Goal: Task Accomplishment & Management: Complete application form

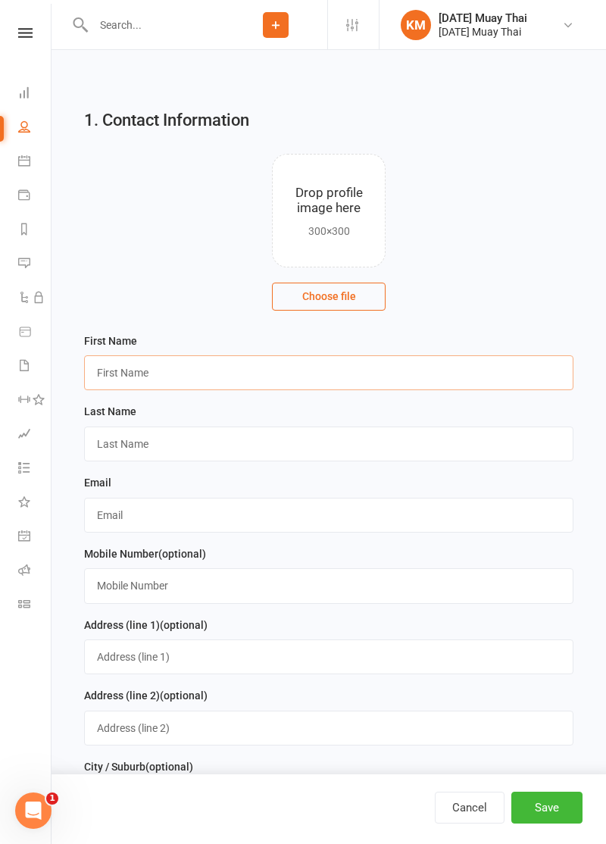
click at [414, 358] on input "text" at bounding box center [329, 373] width 490 height 35
click at [420, 377] on input "text" at bounding box center [329, 373] width 490 height 35
click at [109, 446] on input "text" at bounding box center [329, 444] width 490 height 35
click at [103, 157] on contact-image-uploader "Drop profile image here 300×300 Choose file" at bounding box center [329, 232] width 490 height 156
click at [156, 372] on input "[PERSON_NAME]" at bounding box center [329, 373] width 490 height 35
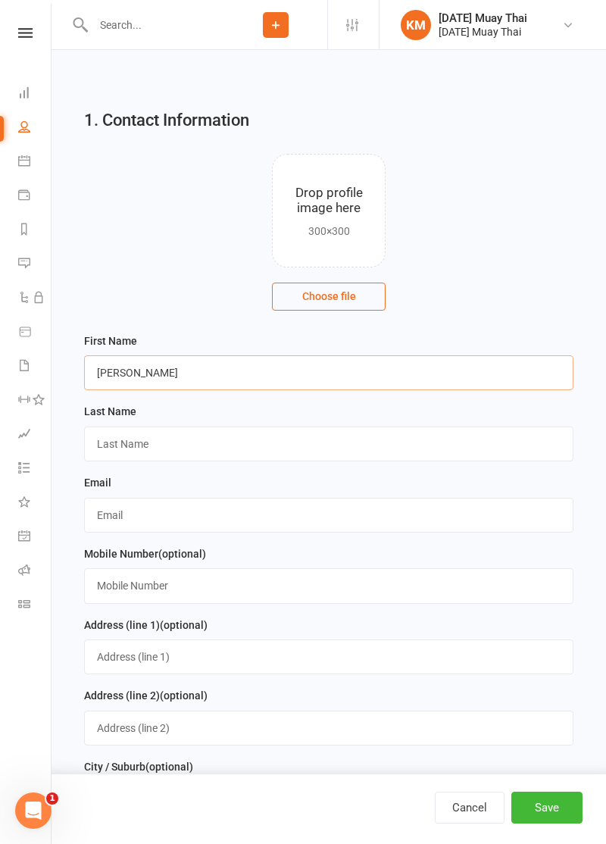
type input "[PERSON_NAME]"
click at [106, 447] on input "text" at bounding box center [329, 444] width 490 height 35
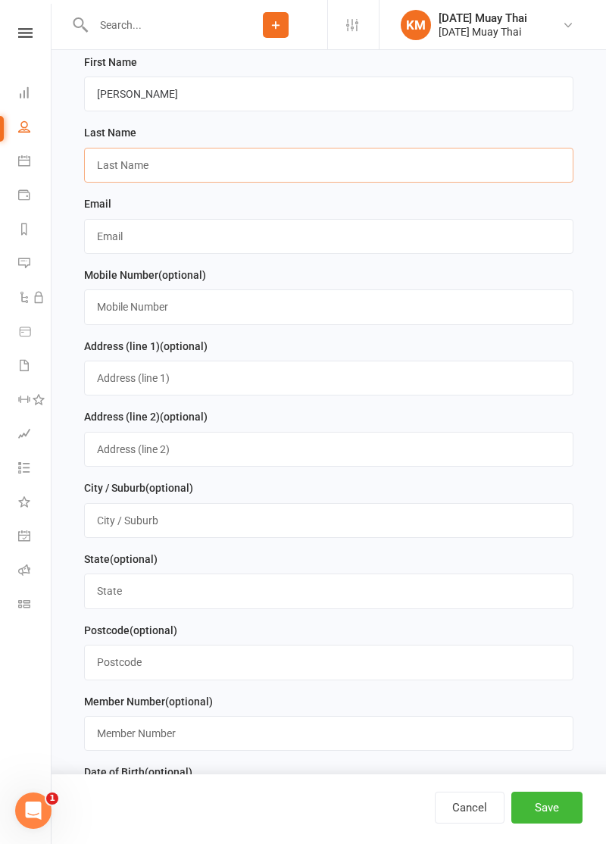
scroll to position [274, 0]
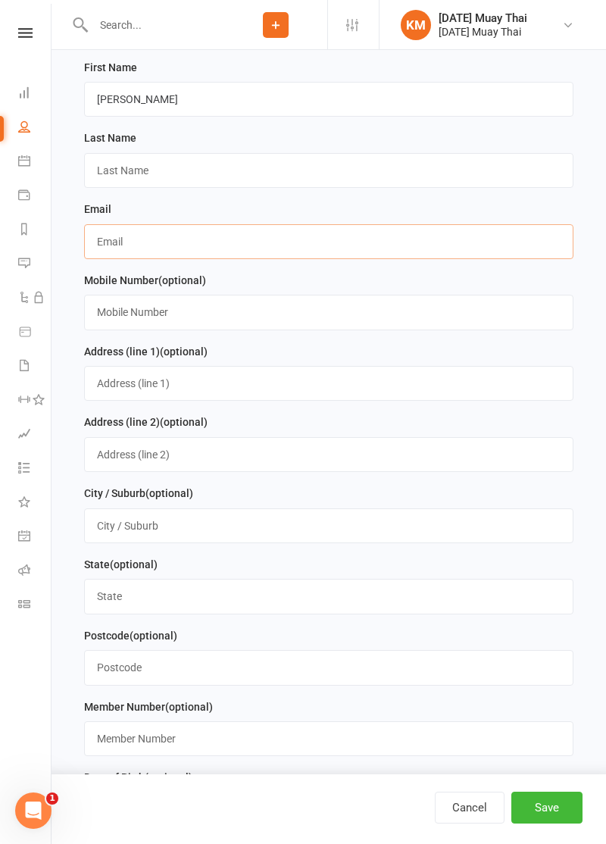
click at [109, 237] on input "text" at bounding box center [329, 241] width 490 height 35
type input "[EMAIL_ADDRESS][DOMAIN_NAME]"
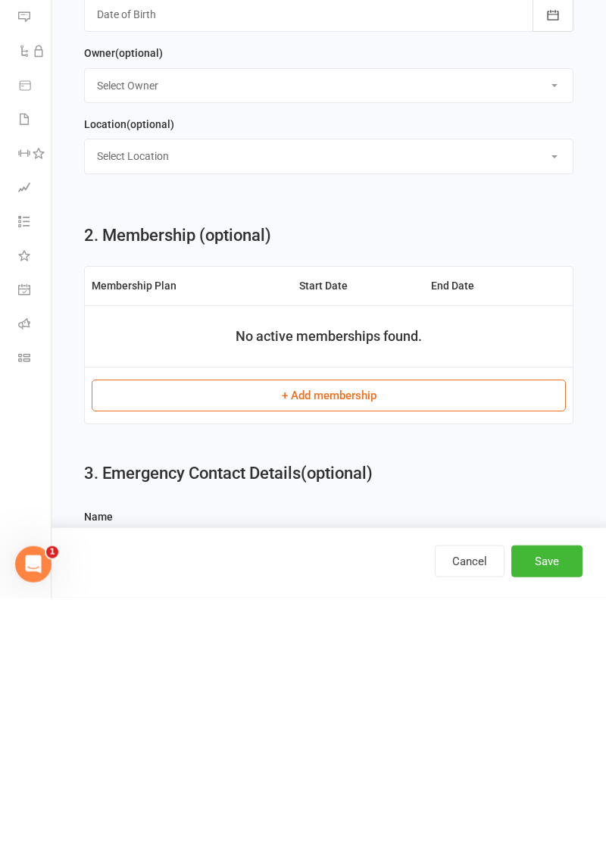
click at [181, 658] on button "+ Add membership" at bounding box center [329, 642] width 475 height 32
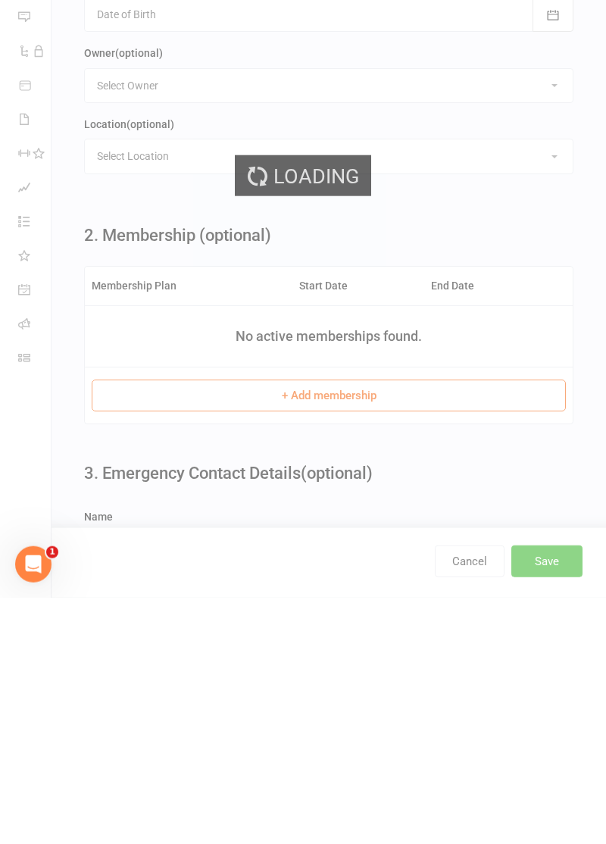
scroll to position [823, 0]
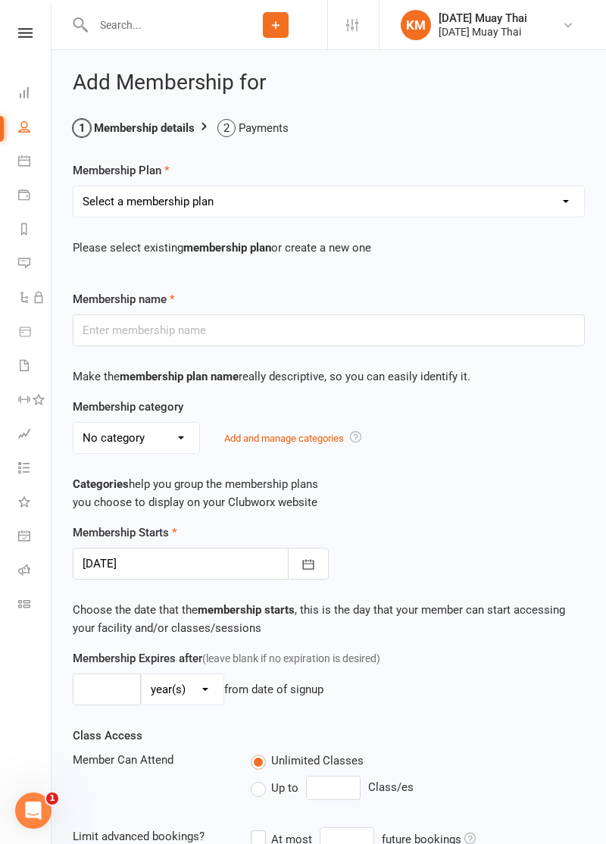
click at [500, 209] on select "Select a membership plan Create new Membership Plan Gold member Unlimited Acces…" at bounding box center [329, 201] width 511 height 30
click at [455, 156] on main "Membership details Payments Membership Plan Select a membership plan Create new…" at bounding box center [329, 596] width 512 height 954
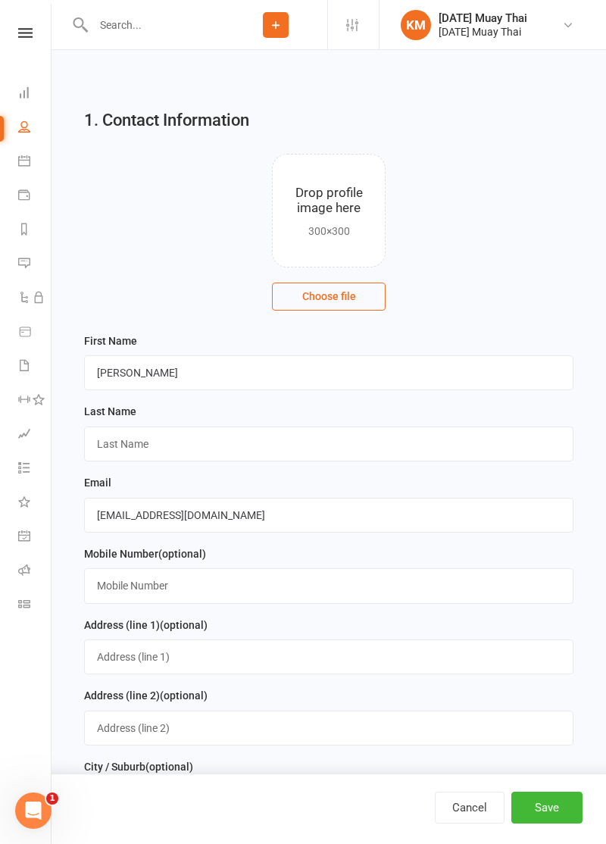
click at [335, 299] on button "Choose file" at bounding box center [329, 296] width 114 height 27
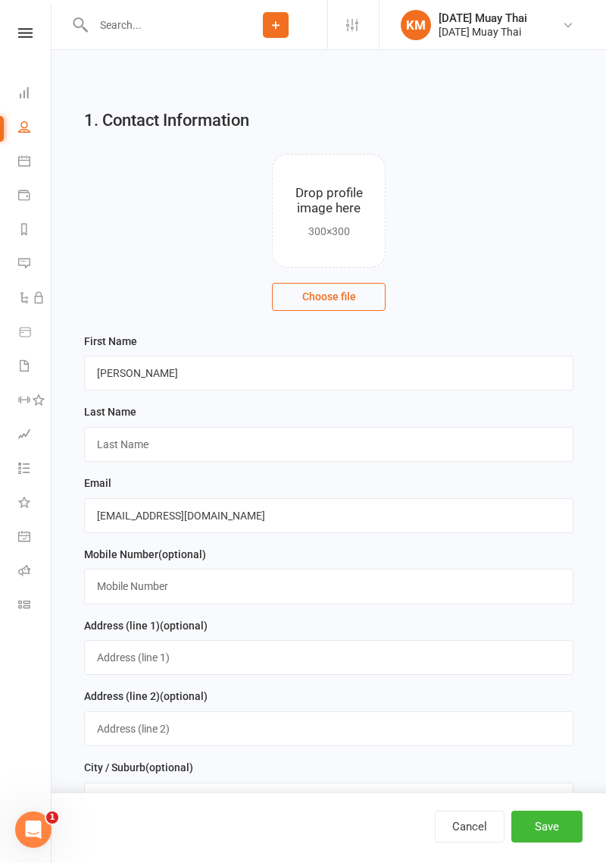
type input "C:\fakepath\17553020521527468034695931811247.jpg"
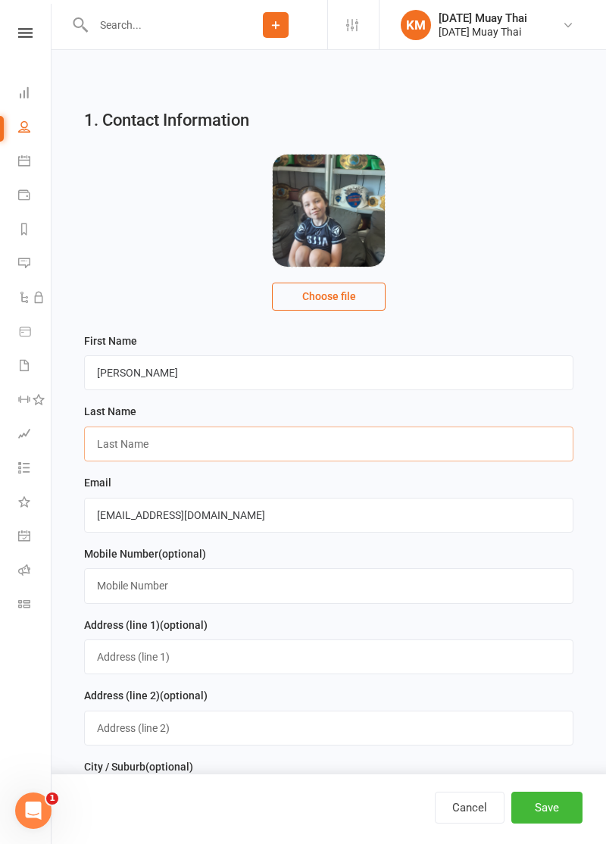
click at [117, 452] on input "text" at bounding box center [329, 444] width 490 height 35
type input "[PERSON_NAME]"
click at [562, 247] on contact-image-uploader "Drop profile image here 300×300 Choose file" at bounding box center [329, 232] width 490 height 156
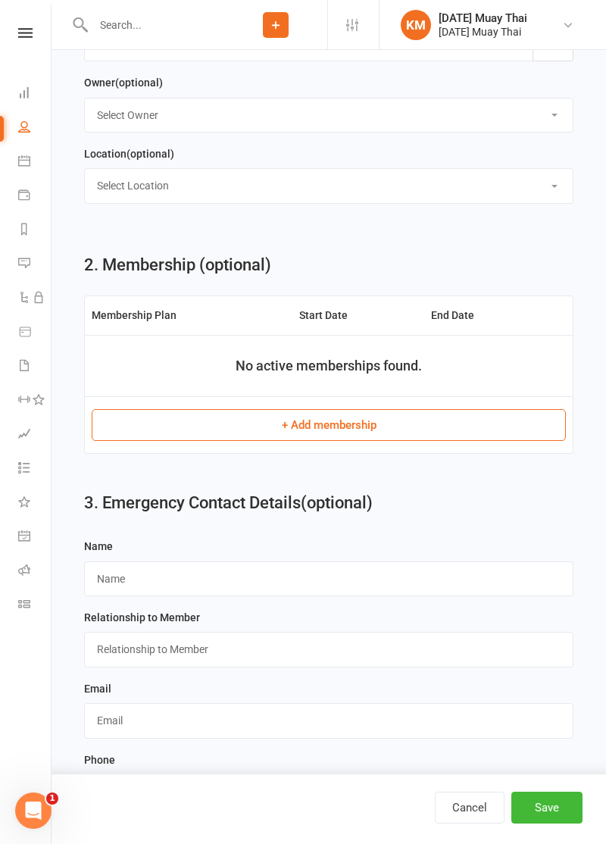
scroll to position [1129, 0]
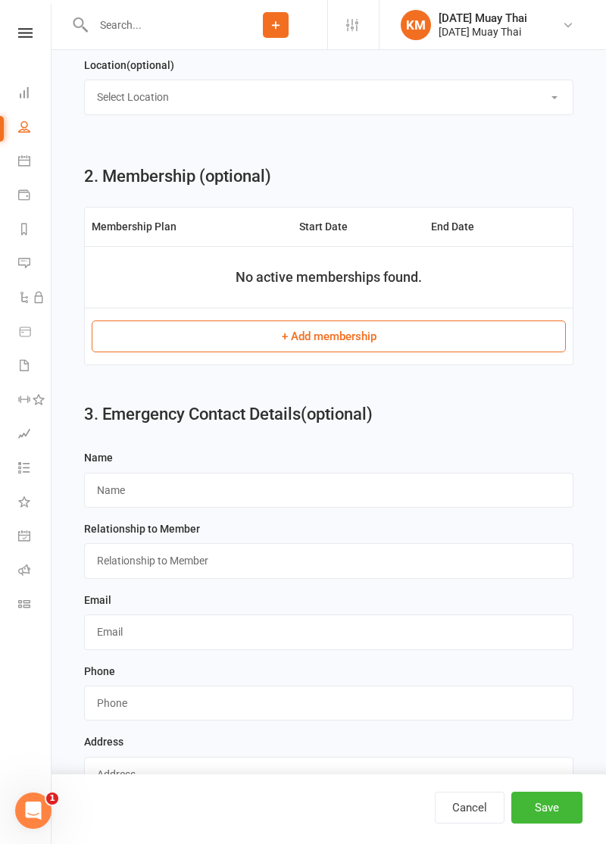
click at [384, 352] on button "+ Add membership" at bounding box center [329, 337] width 475 height 32
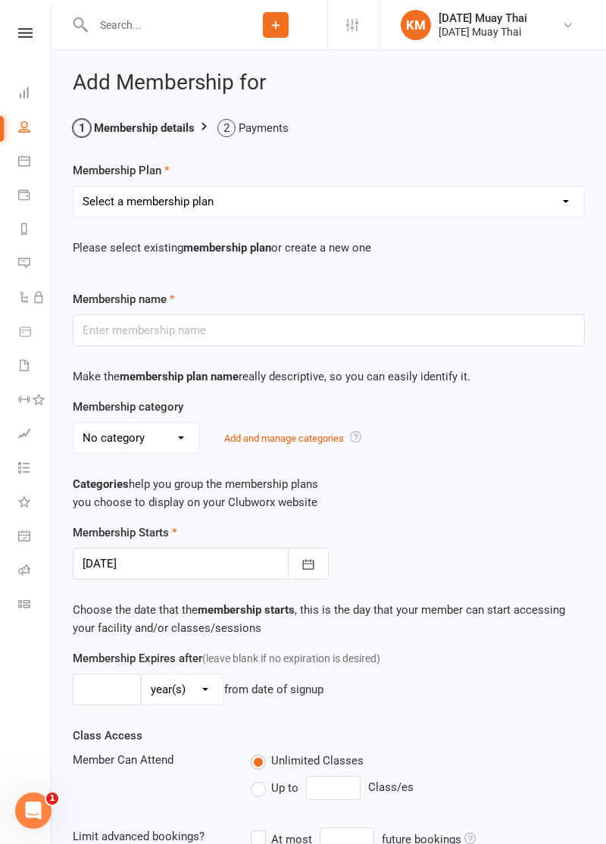
click at [412, 187] on select "Select a membership plan Create new Membership Plan Gold member Unlimited Acces…" at bounding box center [329, 201] width 511 height 30
select select "5"
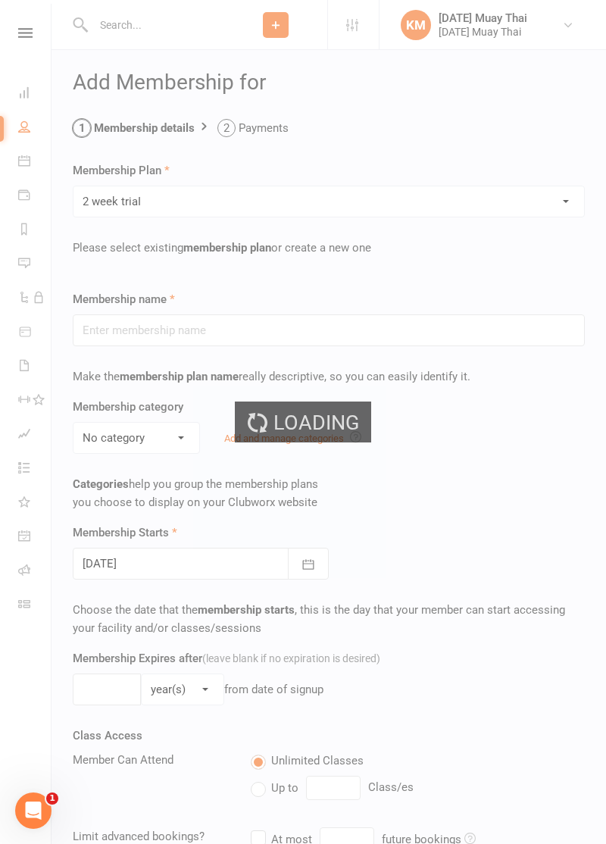
type input "2 week triaI"
select select "3"
type input "2"
select select "1"
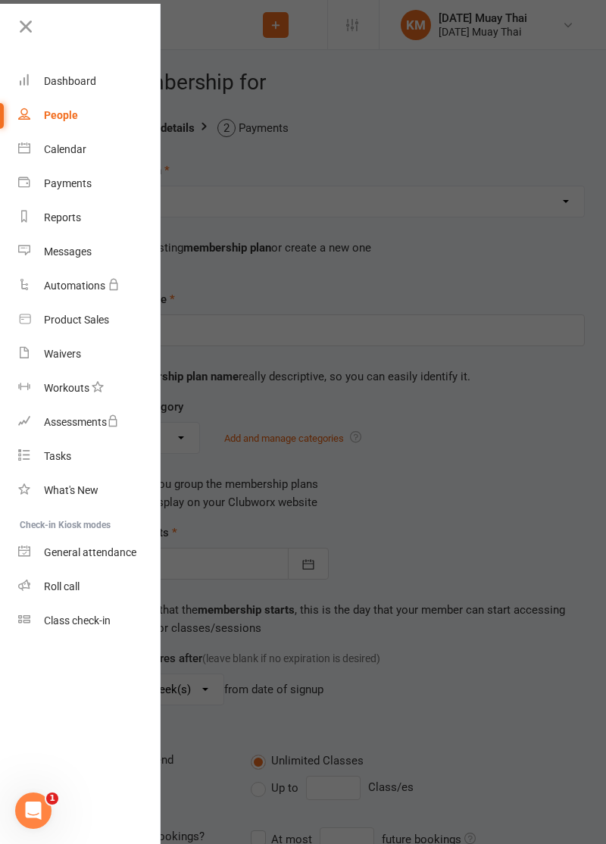
click at [489, 452] on div at bounding box center [303, 422] width 606 height 844
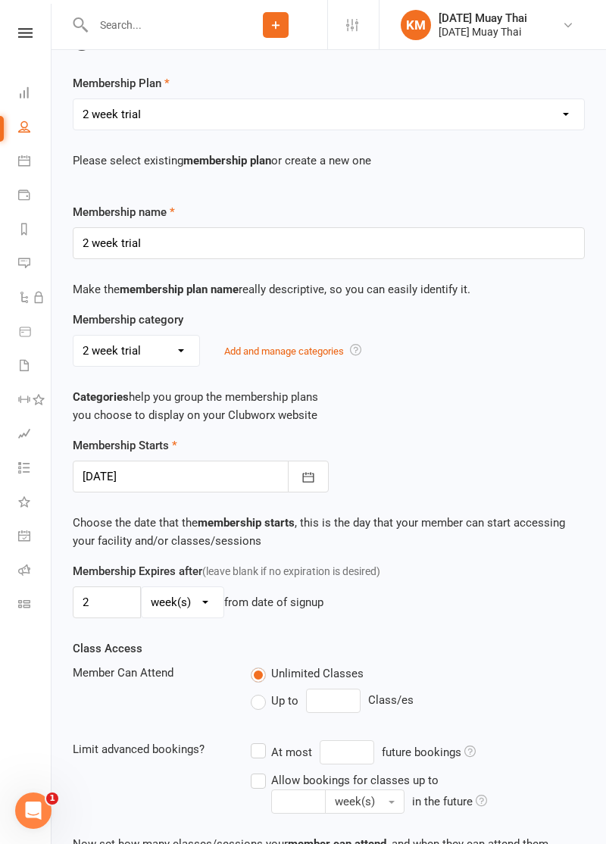
scroll to position [299, 0]
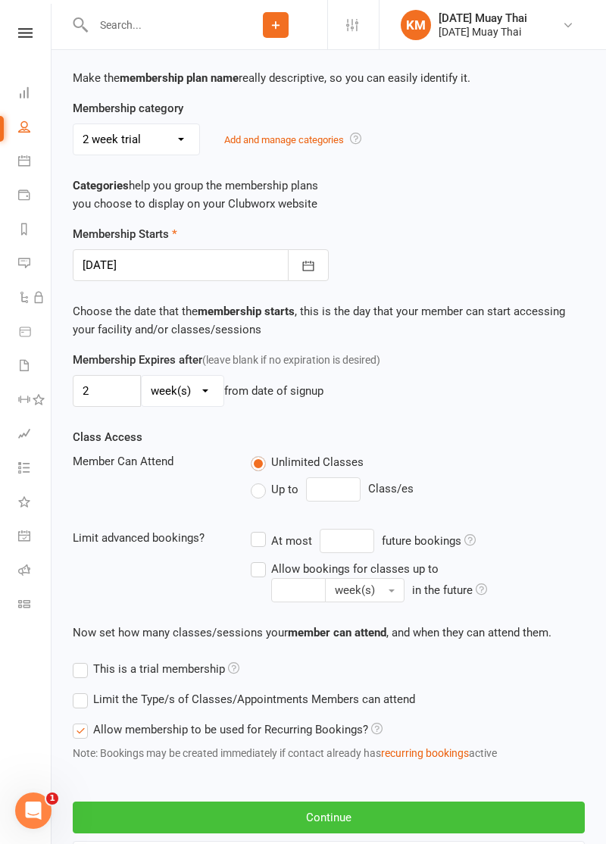
click at [407, 810] on button "Continue" at bounding box center [329, 818] width 512 height 32
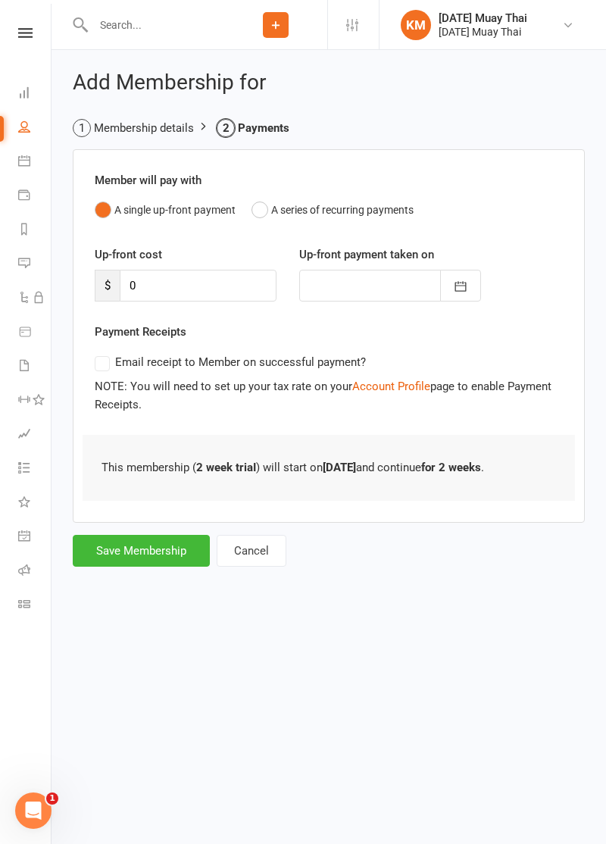
scroll to position [0, 0]
click at [102, 553] on button "Save Membership" at bounding box center [141, 551] width 137 height 32
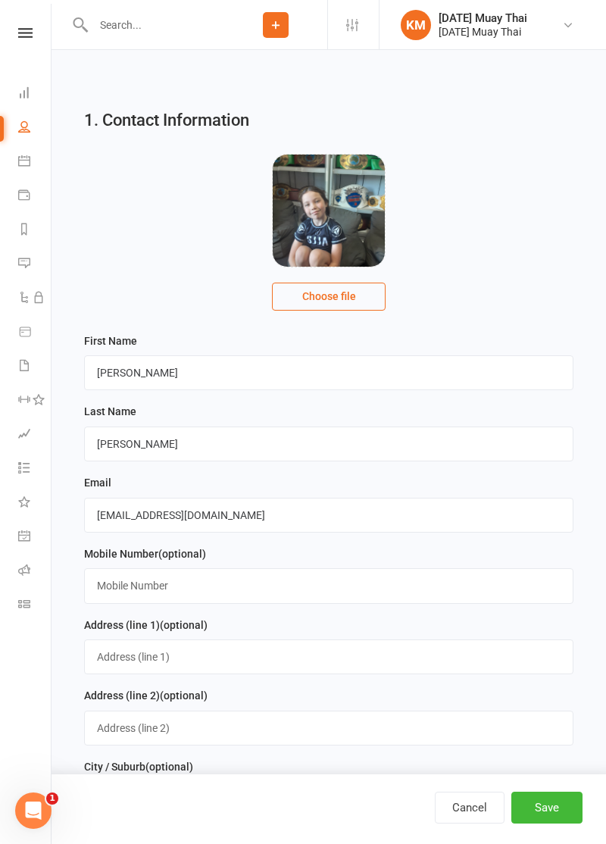
scroll to position [1120, 0]
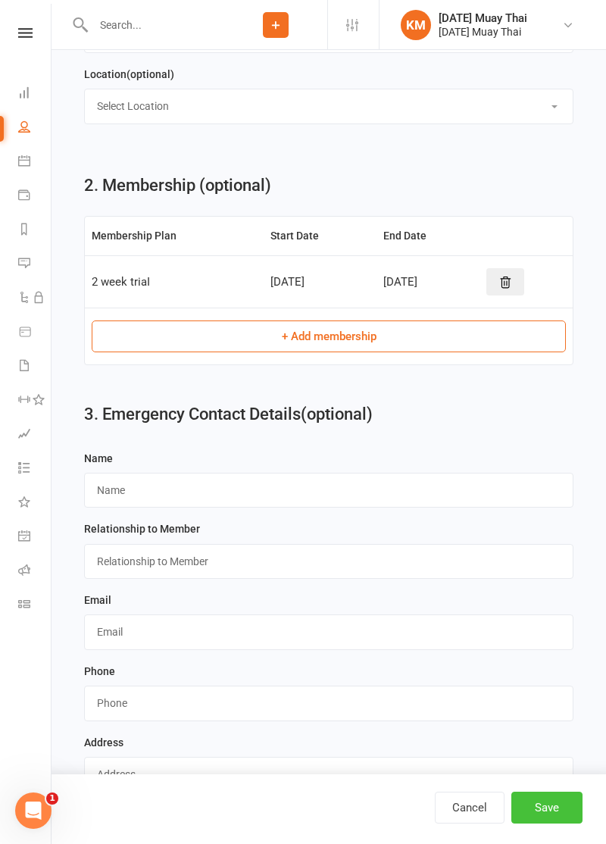
click at [556, 824] on button "Save" at bounding box center [547, 808] width 71 height 32
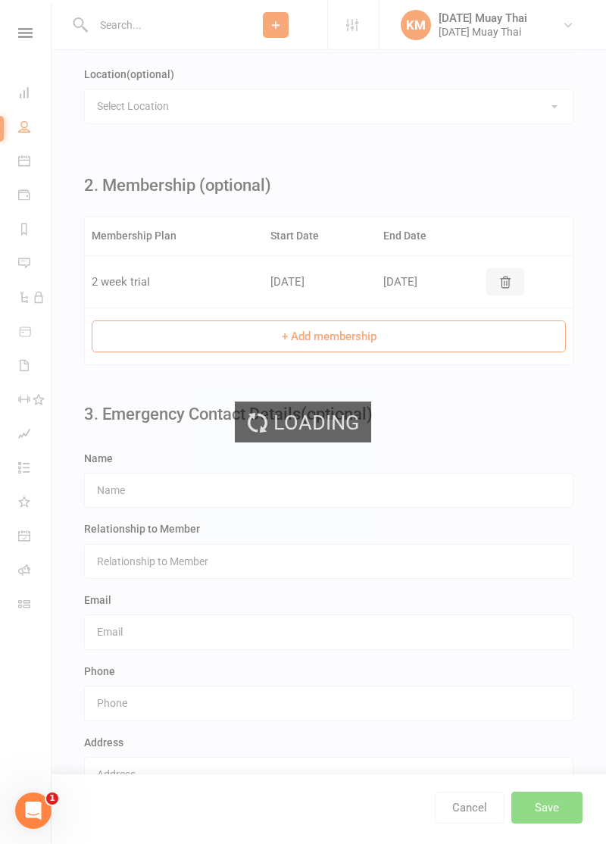
scroll to position [0, 0]
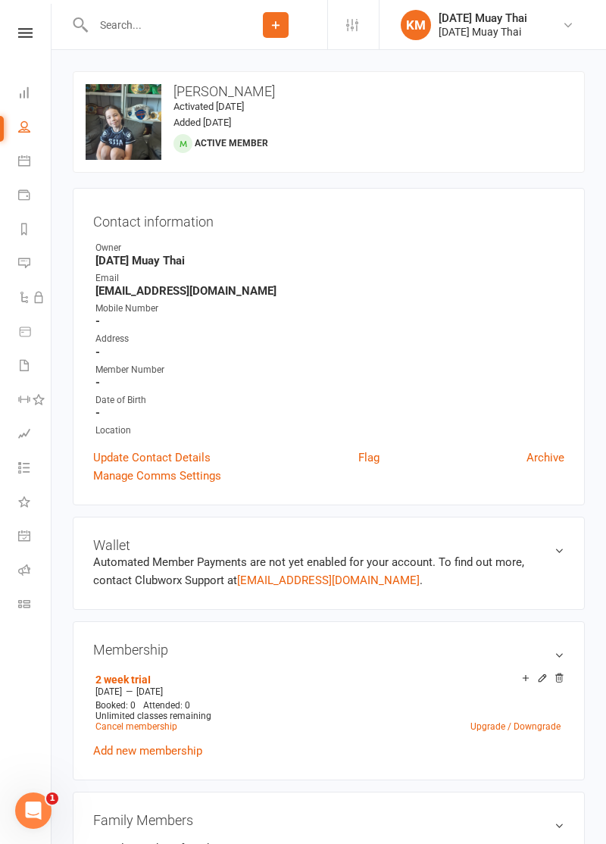
click at [18, 126] on link "People" at bounding box center [35, 128] width 34 height 34
select select "100"
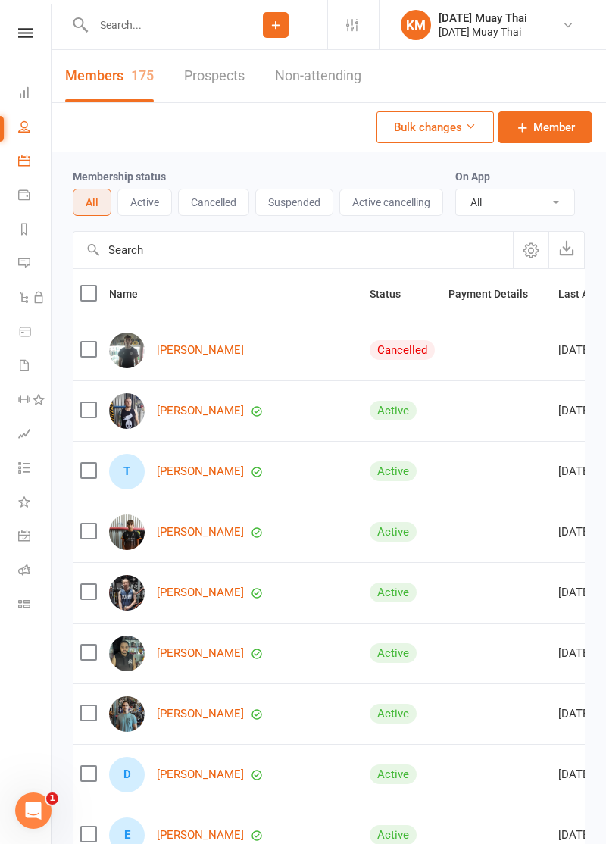
click at [20, 164] on icon at bounding box center [24, 161] width 12 height 12
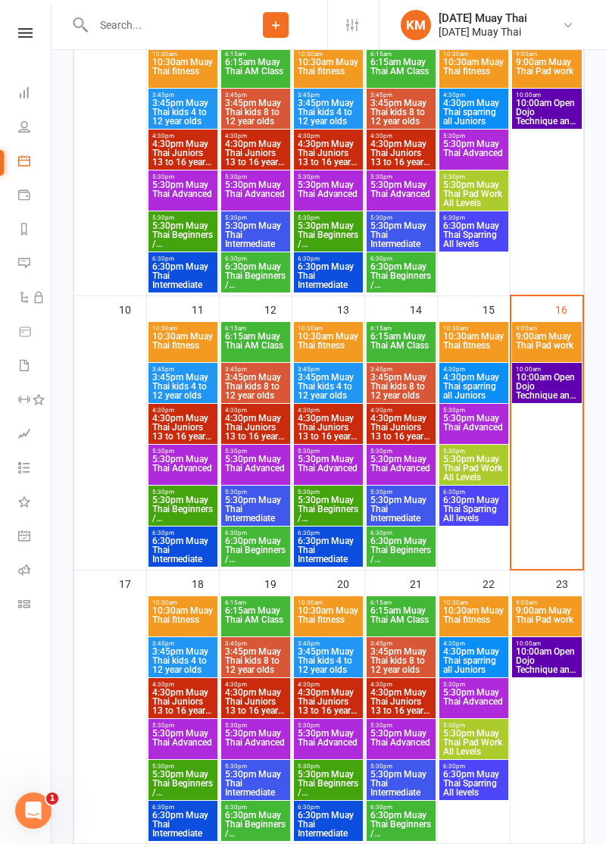
scroll to position [586, 0]
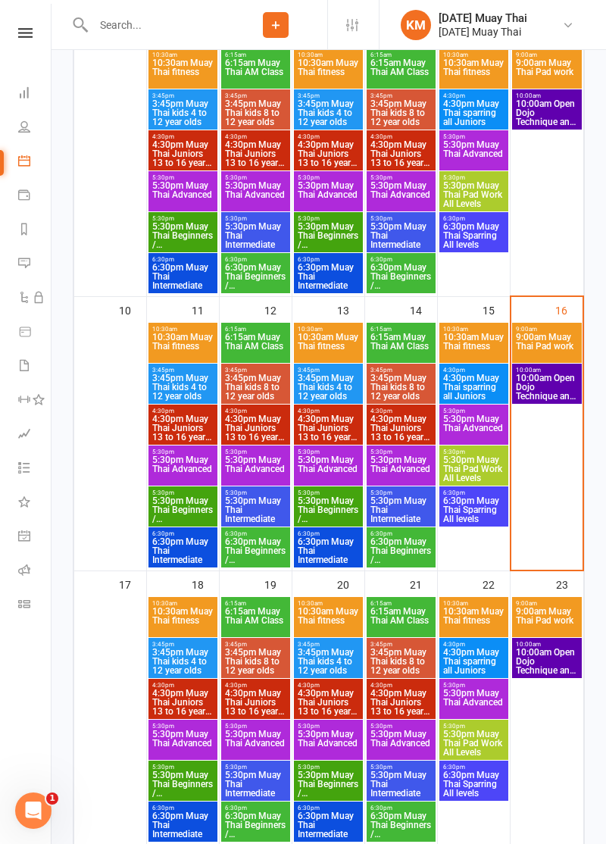
click at [556, 341] on span "9:00am Muay Thai Pad work" at bounding box center [547, 346] width 64 height 27
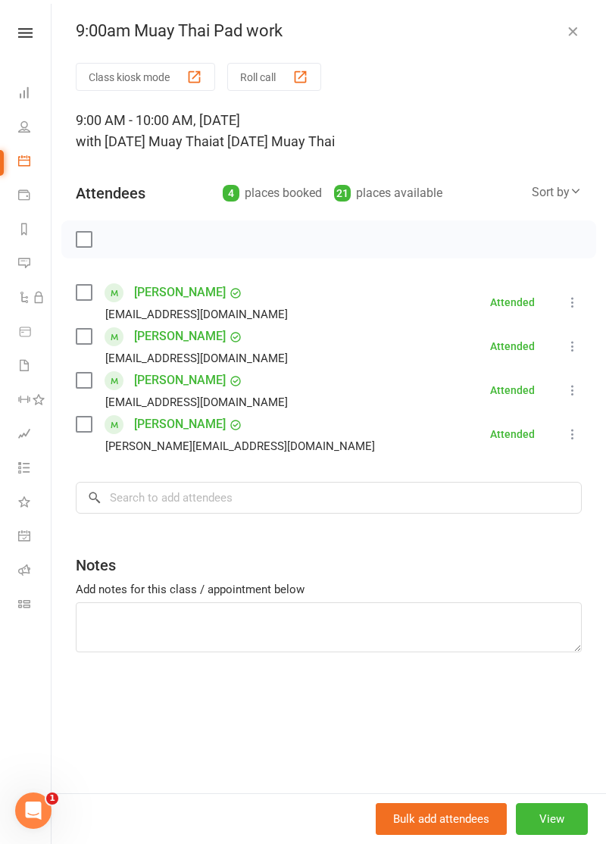
click at [112, 87] on button "Class kiosk mode" at bounding box center [145, 77] width 139 height 28
